Goal: Book appointment/travel/reservation

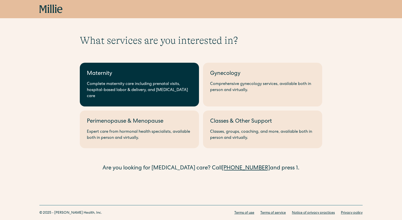
click at [138, 79] on link "Maternity Complete maternity care including prenatal visits, hospital-based lab…" at bounding box center [139, 85] width 119 height 44
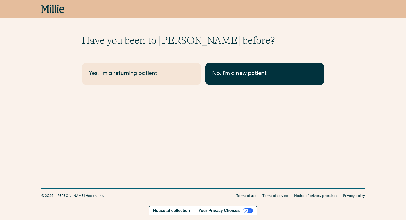
click at [243, 79] on link "No, I'm a new patient" at bounding box center [264, 74] width 119 height 22
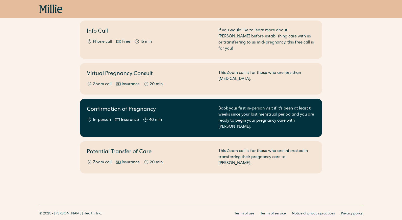
scroll to position [54, 0]
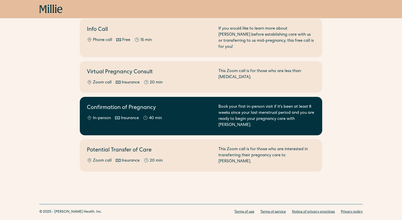
click at [192, 107] on div "Confirmation of Pregnancy In-person Insurance 40 min" at bounding box center [149, 116] width 125 height 24
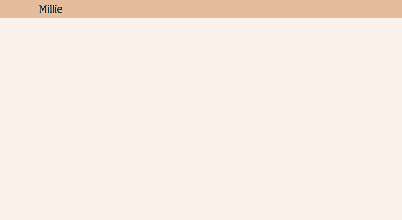
scroll to position [141, 0]
